Goal: Information Seeking & Learning: Learn about a topic

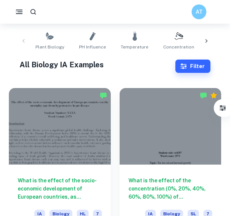
scroll to position [27, 0]
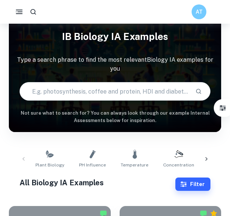
click at [54, 91] on input "text" at bounding box center [105, 91] width 170 height 21
type input "age reaction time"
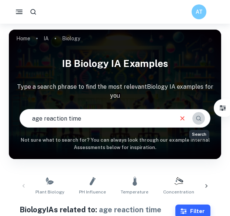
click at [197, 118] on icon "Search" at bounding box center [199, 118] width 5 height 5
click at [116, 118] on input "age reaction time" at bounding box center [96, 118] width 153 height 21
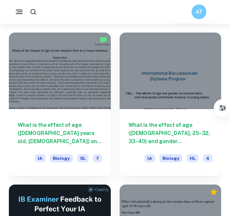
scroll to position [200, 0]
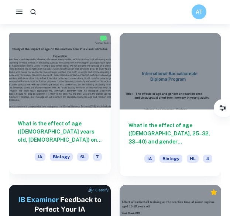
click at [52, 118] on div "What is the effect of age ([DEMOGRAPHIC_DATA] years old, [DEMOGRAPHIC_DATA]) on…" at bounding box center [60, 141] width 102 height 67
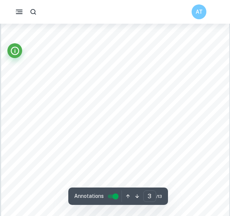
scroll to position [860, 0]
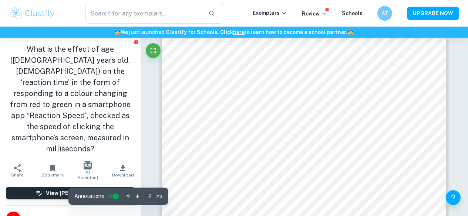
type input "1"
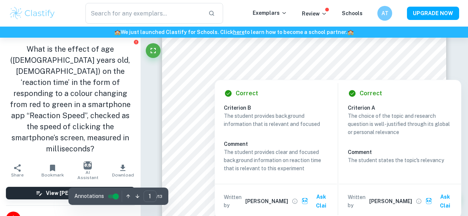
scroll to position [82, 0]
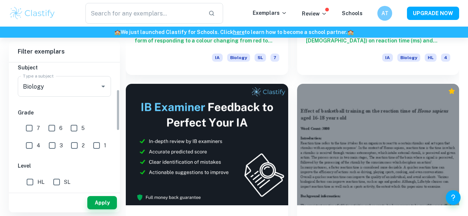
scroll to position [84, 0]
click at [31, 131] on input "7" at bounding box center [29, 128] width 15 height 15
checkbox input "true"
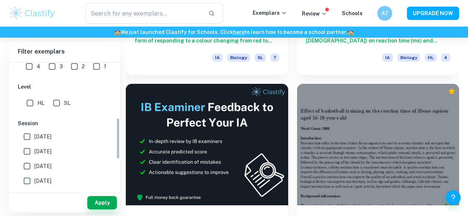
scroll to position [171, 0]
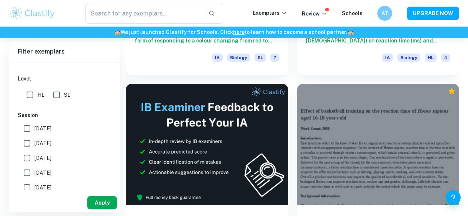
click at [93, 201] on button "Apply" at bounding box center [102, 202] width 30 height 13
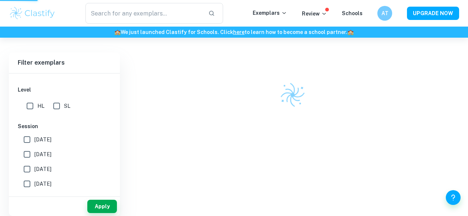
scroll to position [193, 0]
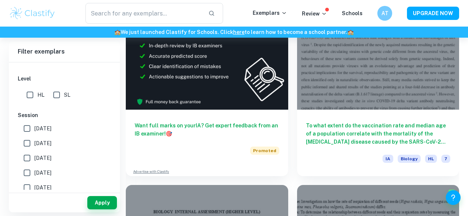
scroll to position [459, 0]
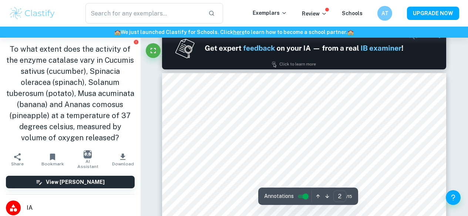
type input "1"
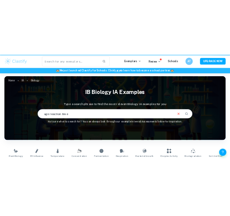
scroll to position [144, 0]
